Goal: Task Accomplishment & Management: Use online tool/utility

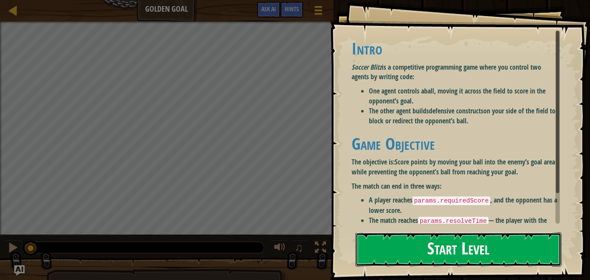
click at [443, 255] on button "Start Level" at bounding box center [459, 249] width 206 height 34
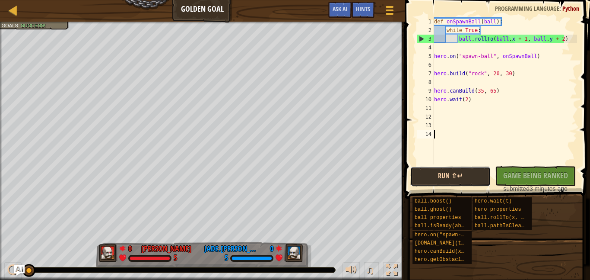
click at [434, 176] on button "Run ⇧↵" at bounding box center [451, 176] width 81 height 20
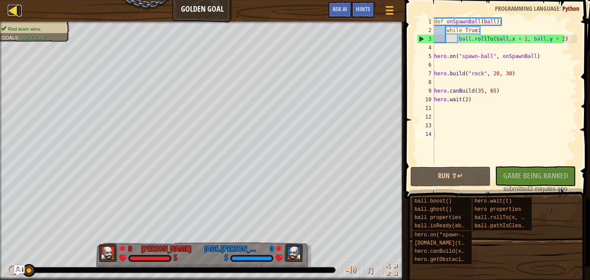
click at [11, 8] on div at bounding box center [13, 10] width 11 height 11
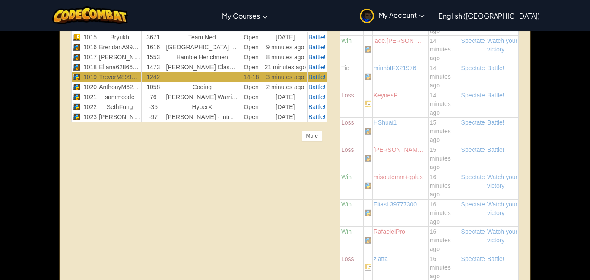
scroll to position [1313, 0]
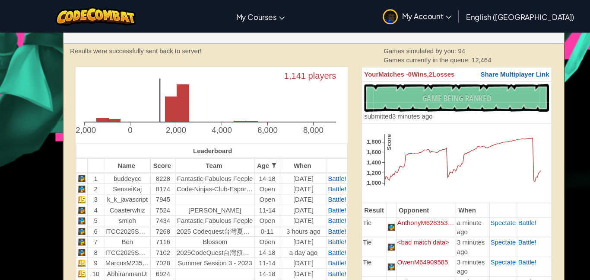
scroll to position [34, 0]
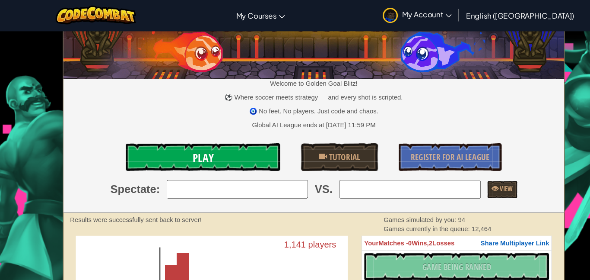
click at [185, 141] on link "Play" at bounding box center [190, 149] width 145 height 26
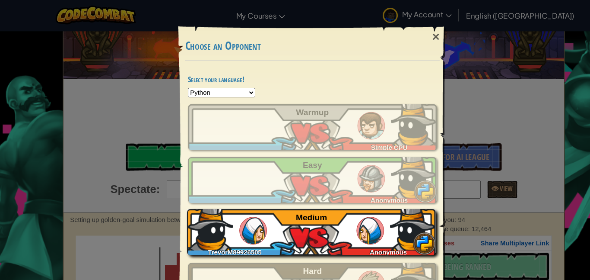
click at [296, 239] on div "TrevorM89926505 Anonymous Medium" at bounding box center [293, 219] width 234 height 43
